Goal: Transaction & Acquisition: Download file/media

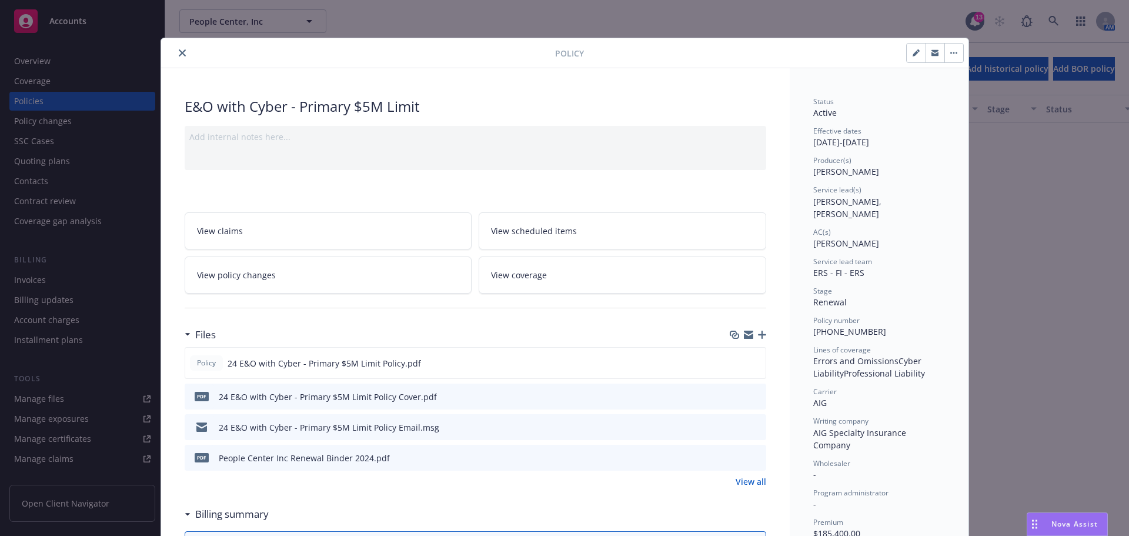
scroll to position [764, 0]
click at [179, 52] on icon "close" at bounding box center [182, 52] width 7 height 7
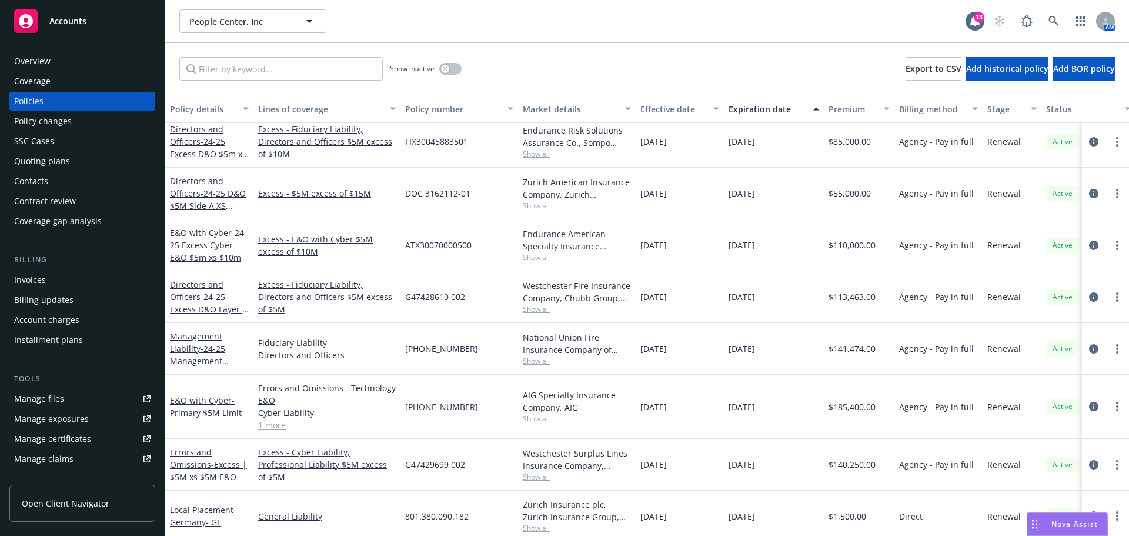
click at [71, 19] on span "Accounts" at bounding box center [67, 20] width 37 height 9
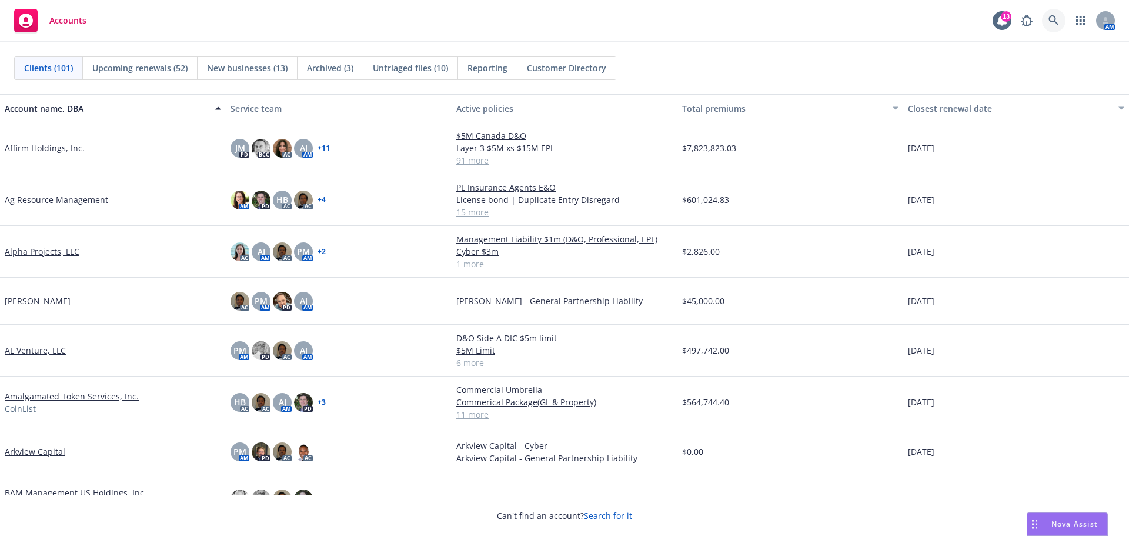
click at [1054, 19] on icon at bounding box center [1053, 20] width 11 height 11
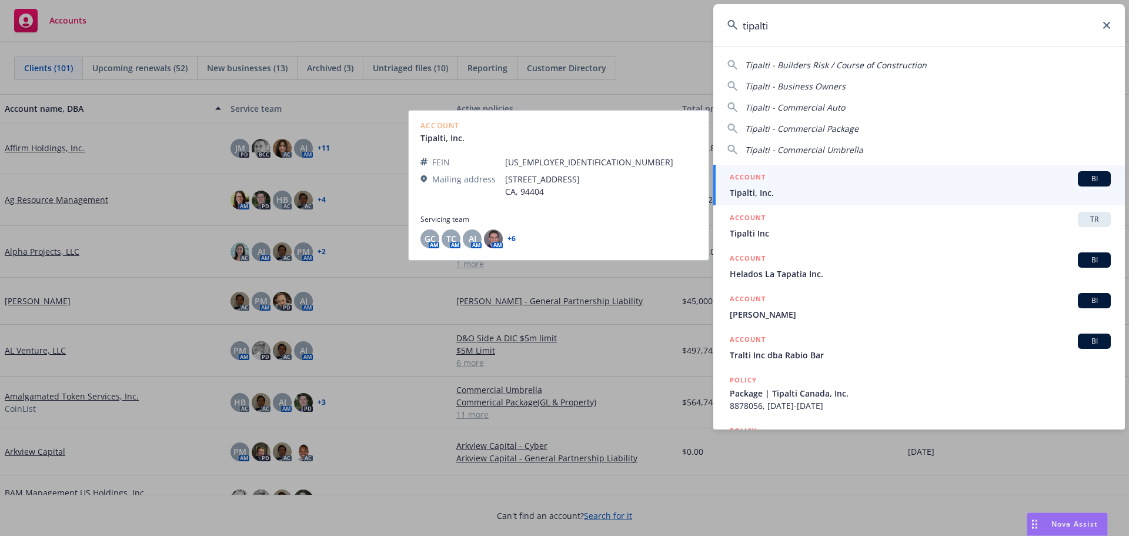
type input "tipalti"
click at [771, 193] on span "Tipalti, Inc." at bounding box center [920, 192] width 381 height 12
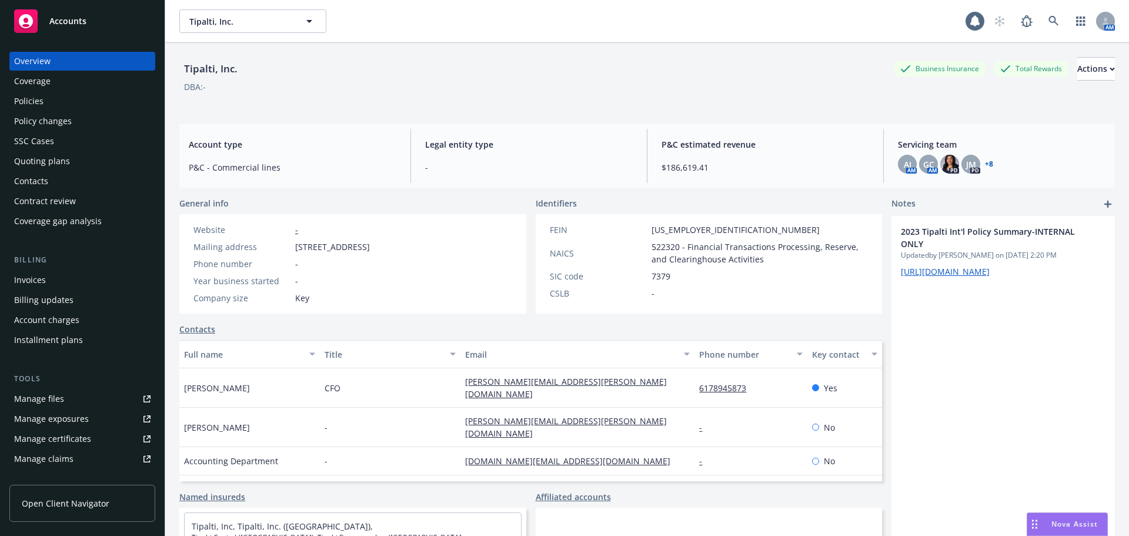
click at [33, 98] on div "Policies" at bounding box center [28, 101] width 29 height 19
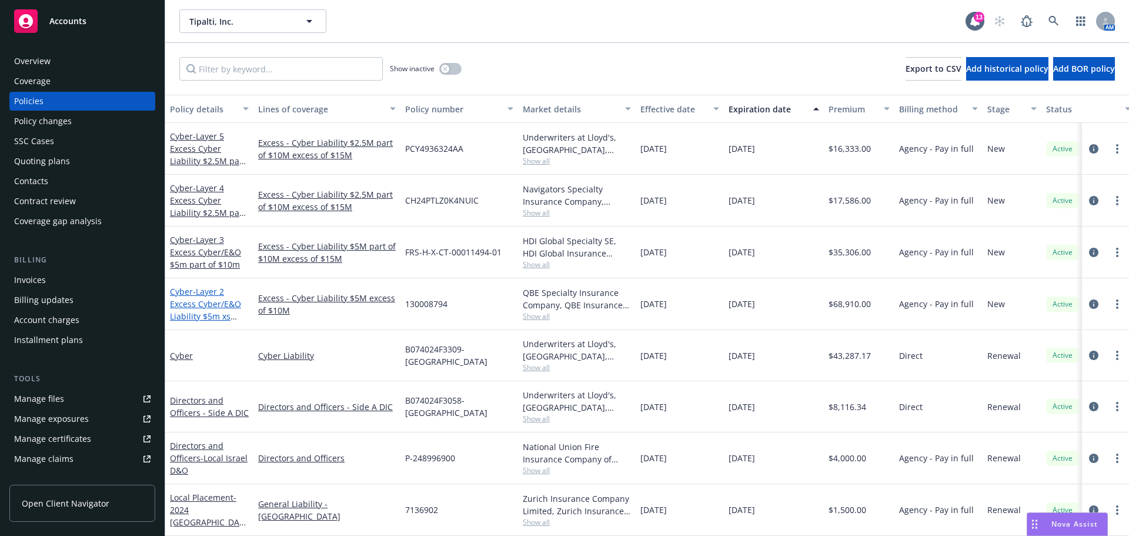
click at [213, 300] on span "- Layer 2 Excess Cyber/E&O Liability $5m xs $10m" at bounding box center [205, 310] width 71 height 48
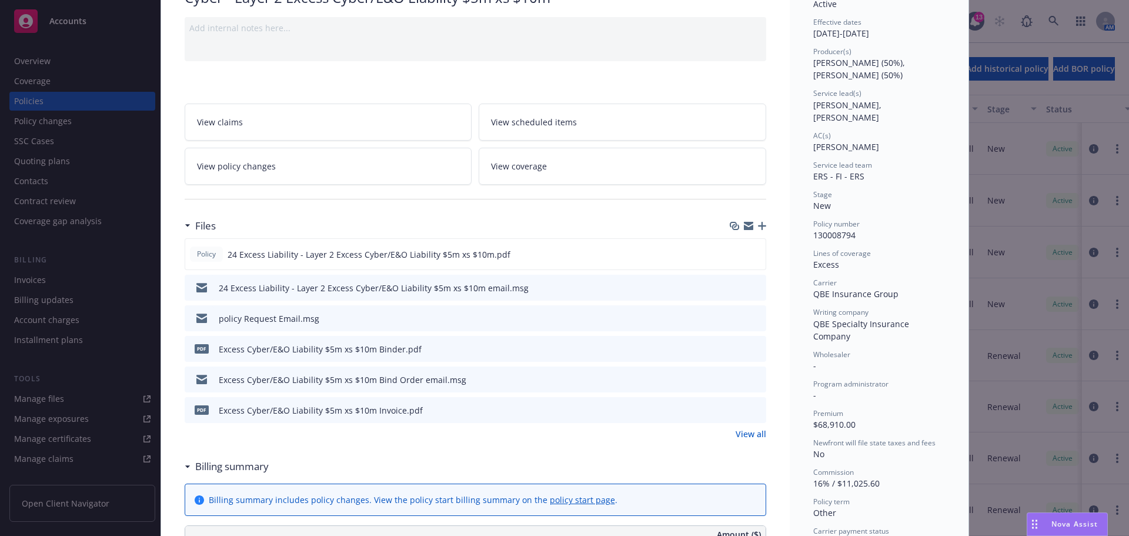
scroll to position [118, 0]
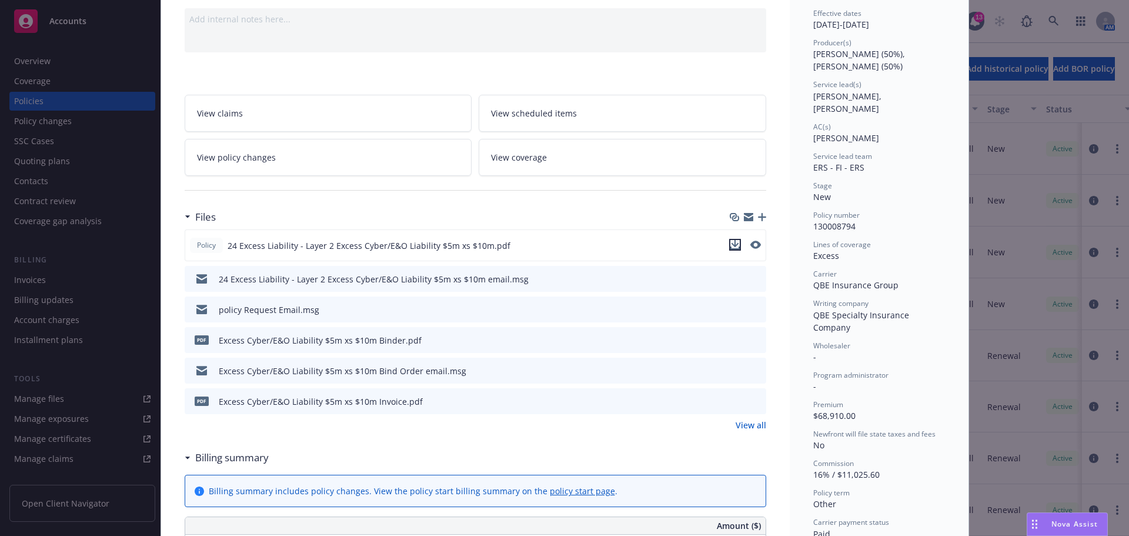
click at [730, 246] on icon "download file" at bounding box center [734, 244] width 9 height 9
